Goal: Find specific page/section: Locate a particular part of the current website

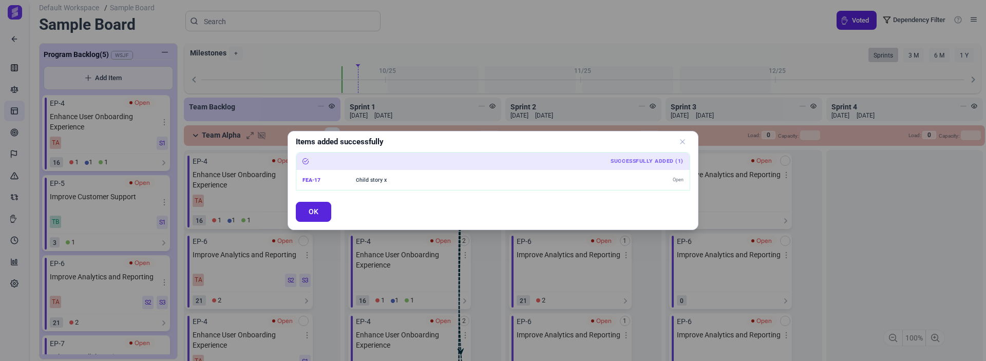
scroll to position [12, 0]
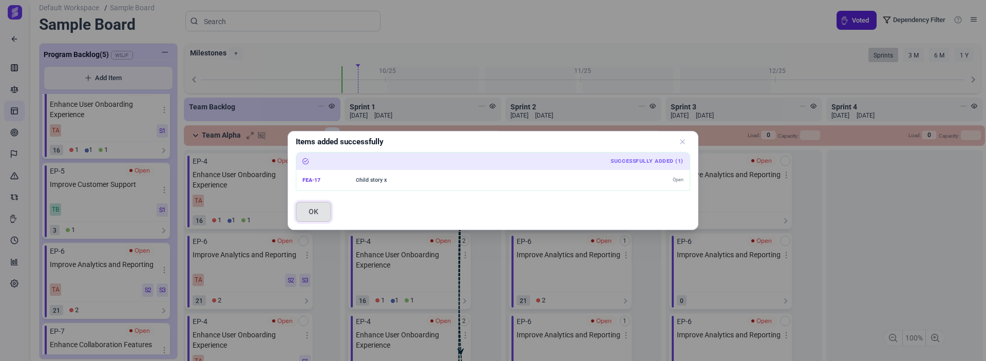
click at [324, 216] on button "OK" at bounding box center [313, 212] width 35 height 20
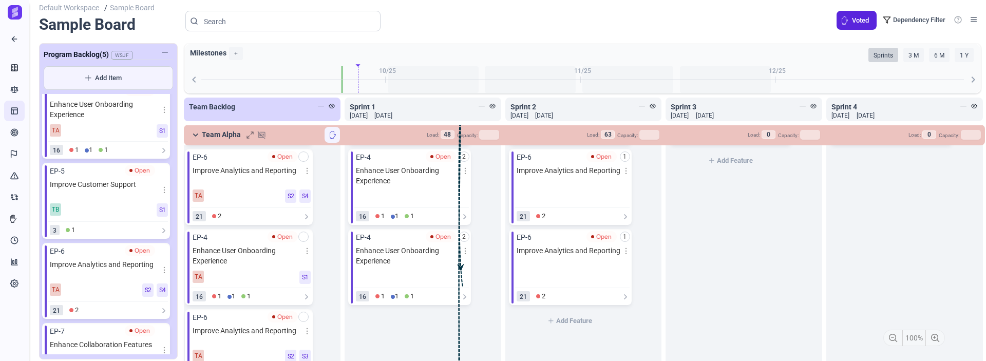
scroll to position [103, 0]
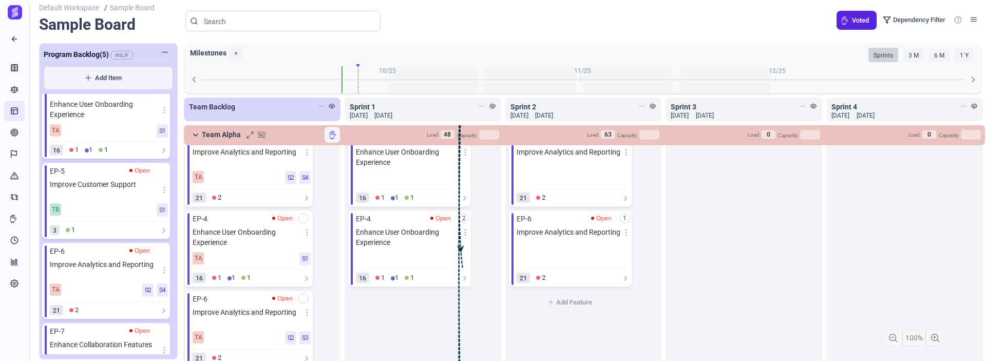
click at [623, 233] on icon at bounding box center [626, 233] width 6 height 6
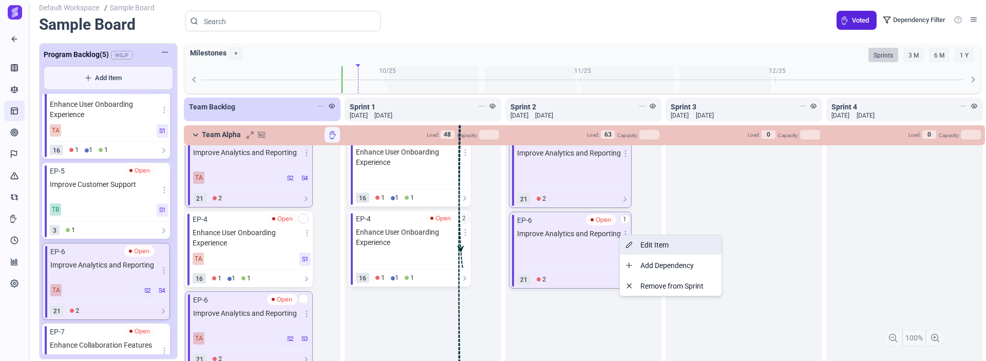
click at [676, 191] on div "add EP-6 Open Improve Analytics and Reporting 0 Add Feature" at bounding box center [744, 301] width 157 height 508
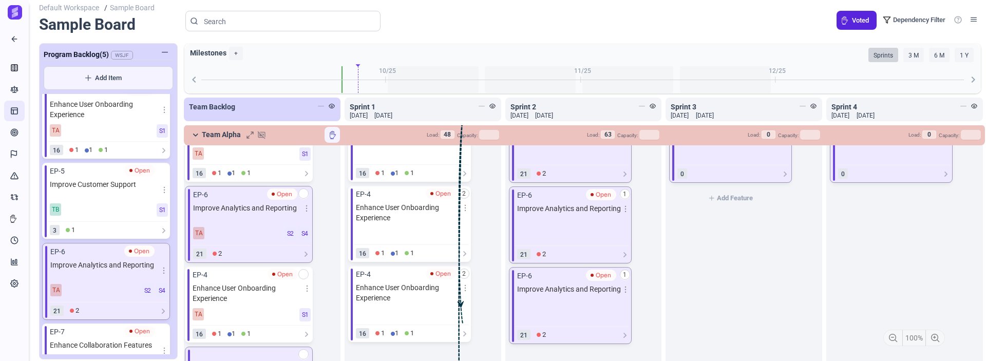
scroll to position [0, 0]
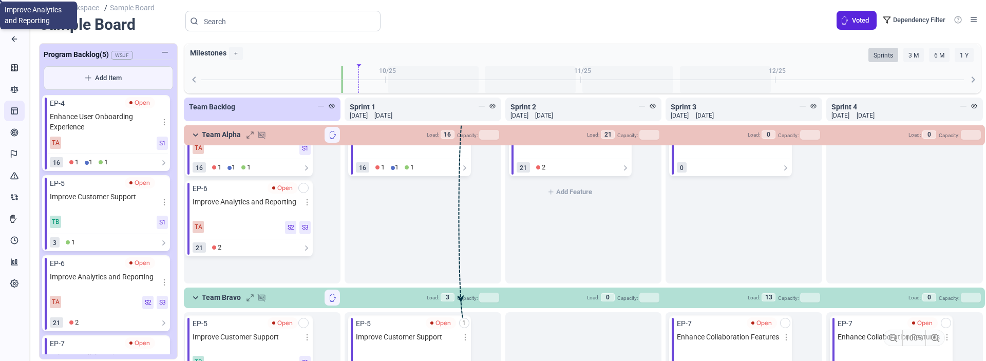
scroll to position [154, 0]
